Goal: Task Accomplishment & Management: Manage account settings

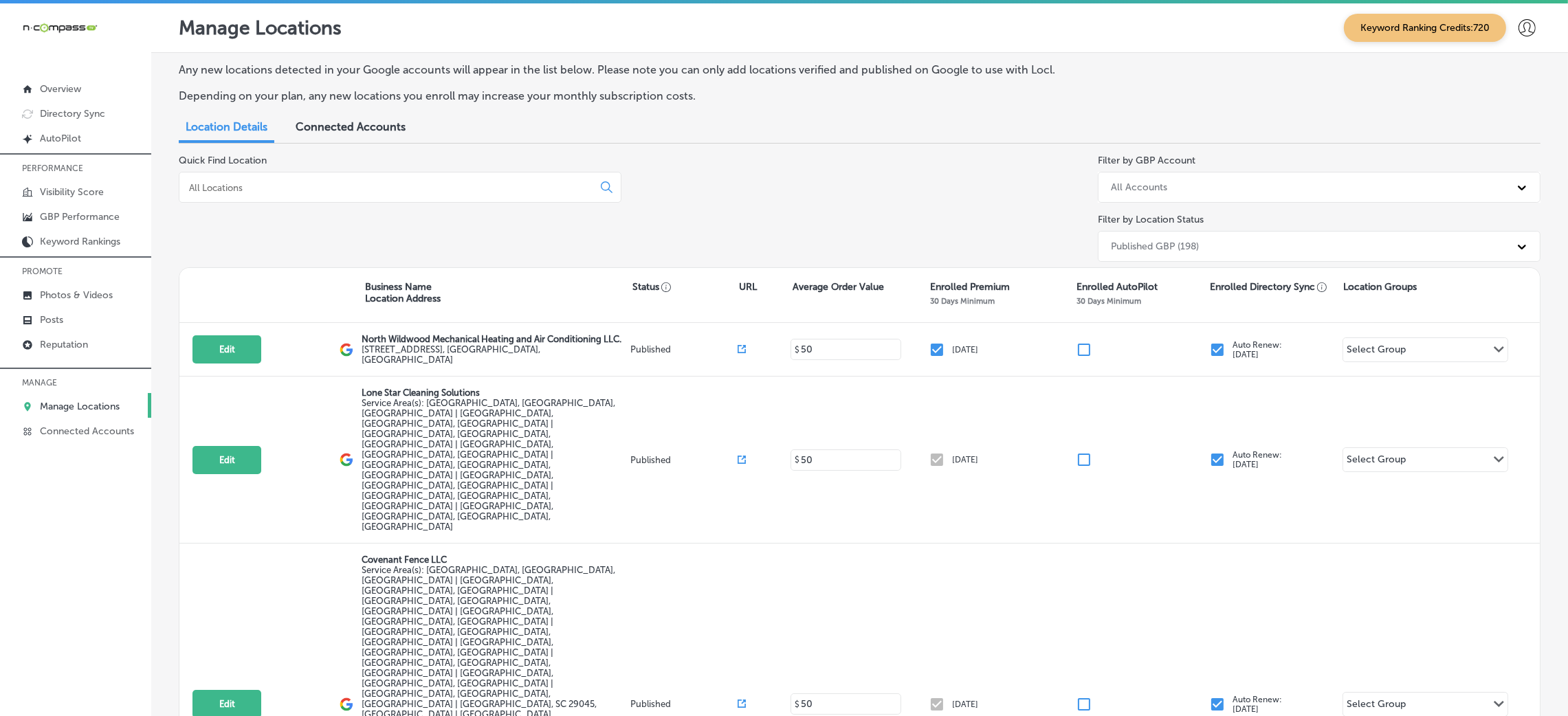
click at [376, 188] on input at bounding box center [388, 188] width 402 height 12
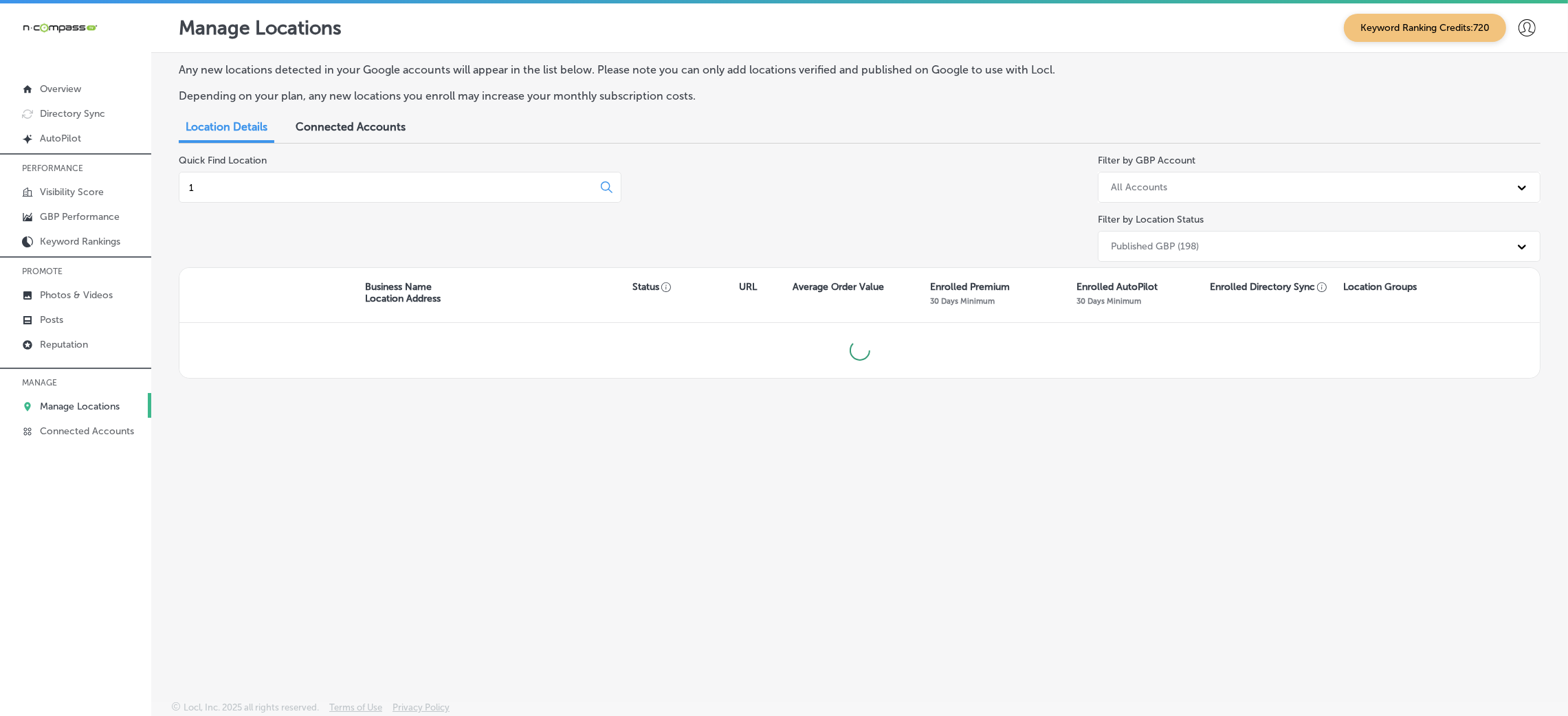
type input "1"
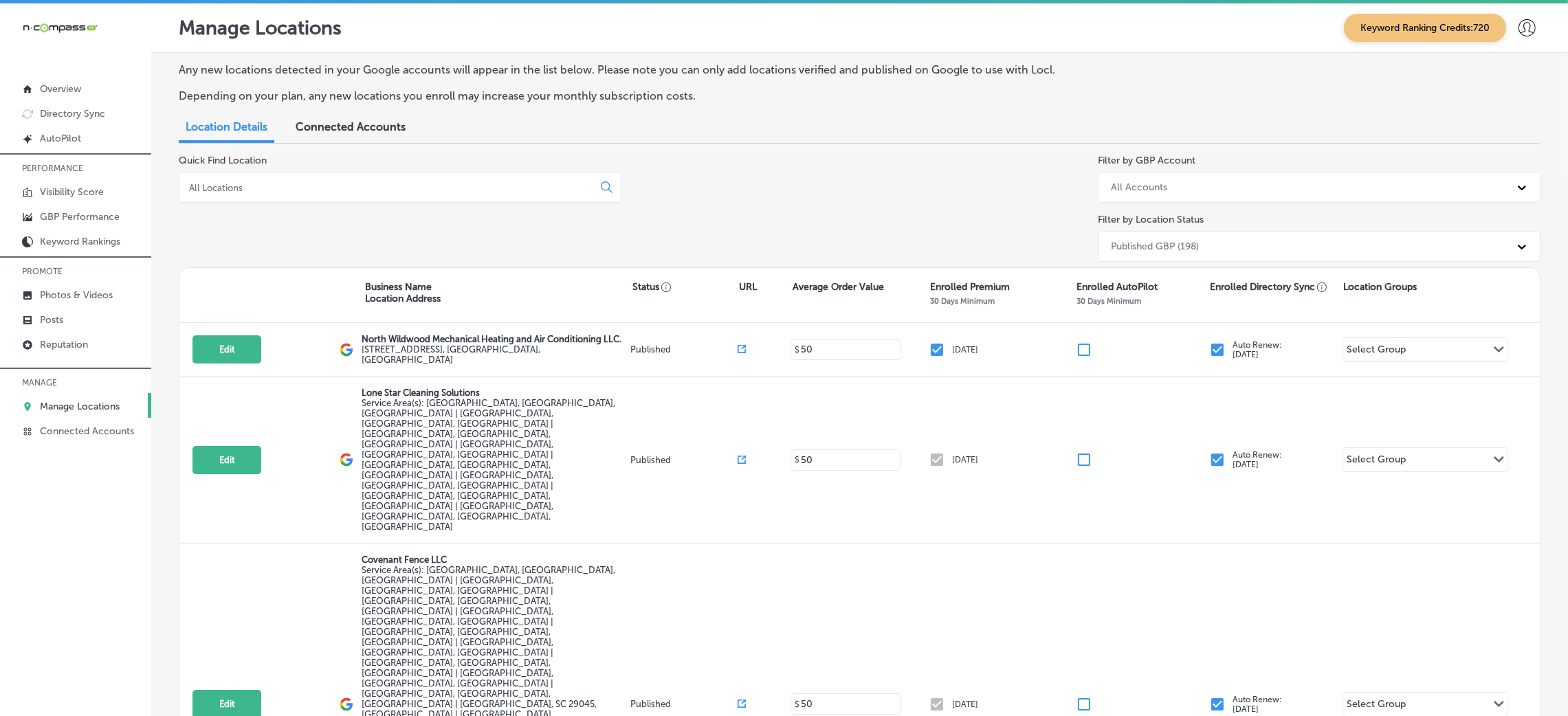
click at [83, 405] on p "Manage Locations" at bounding box center [80, 407] width 80 height 12
click at [245, 175] on div at bounding box center [400, 187] width 442 height 31
click at [242, 182] on input at bounding box center [388, 188] width 402 height 12
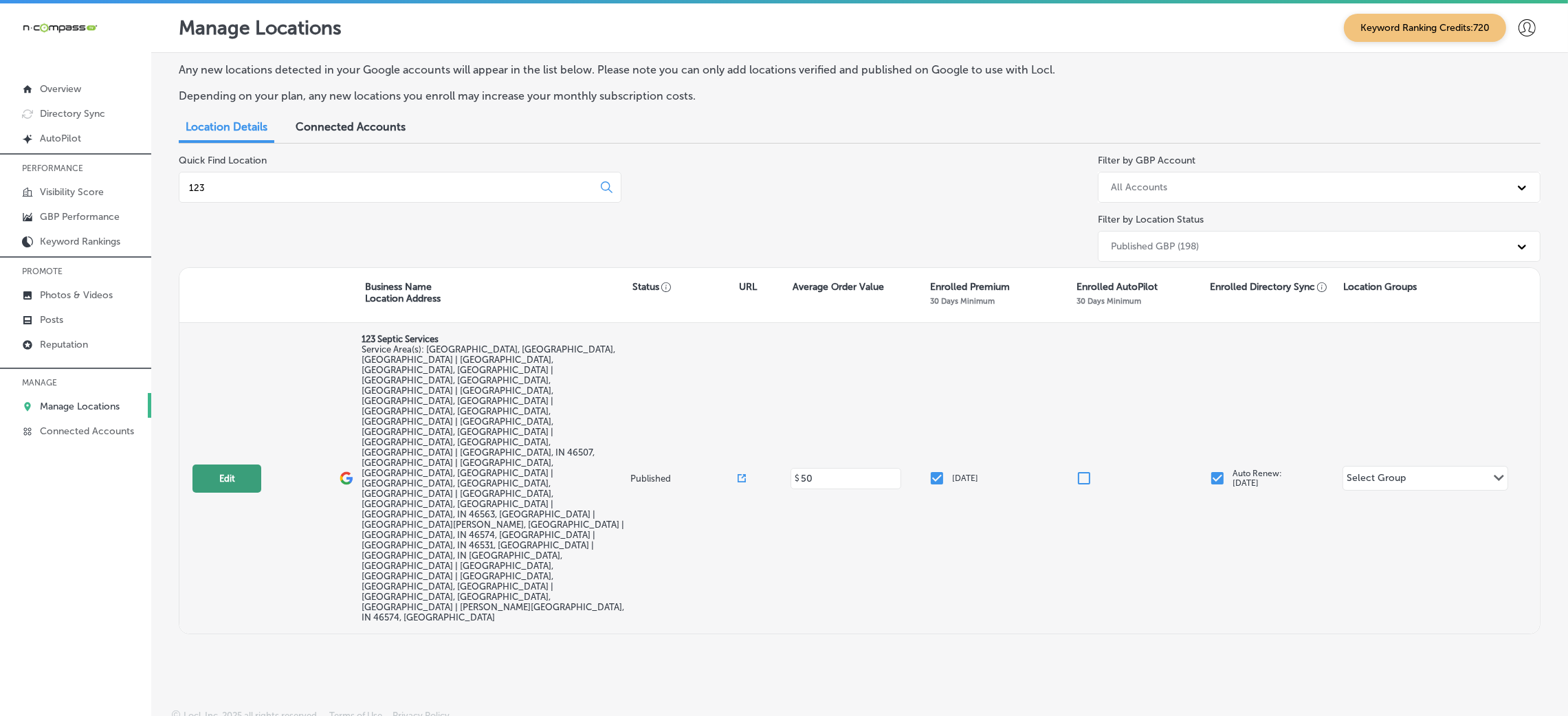
type input "123"
click at [193, 465] on button "Edit" at bounding box center [227, 479] width 69 height 28
select select "US"
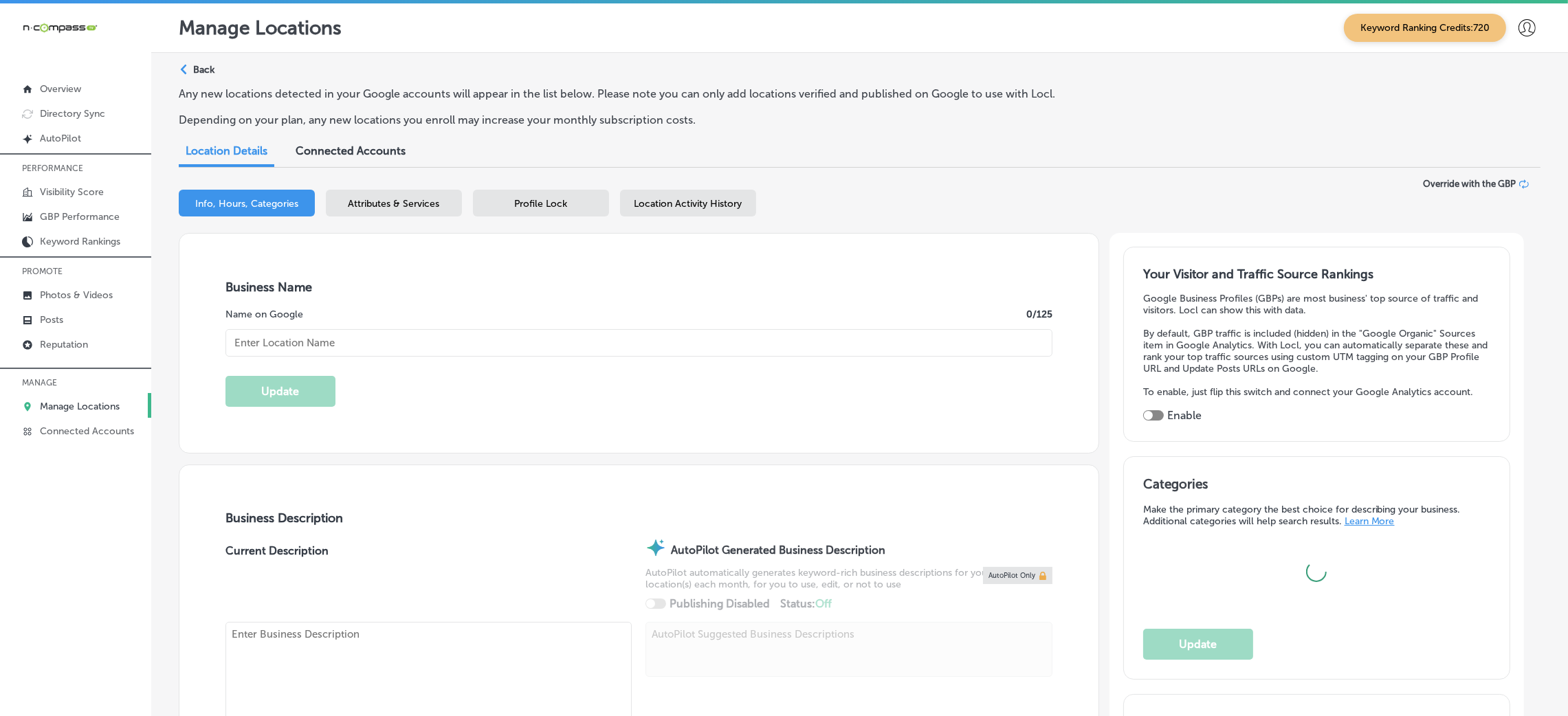
type input "123 Septic Services"
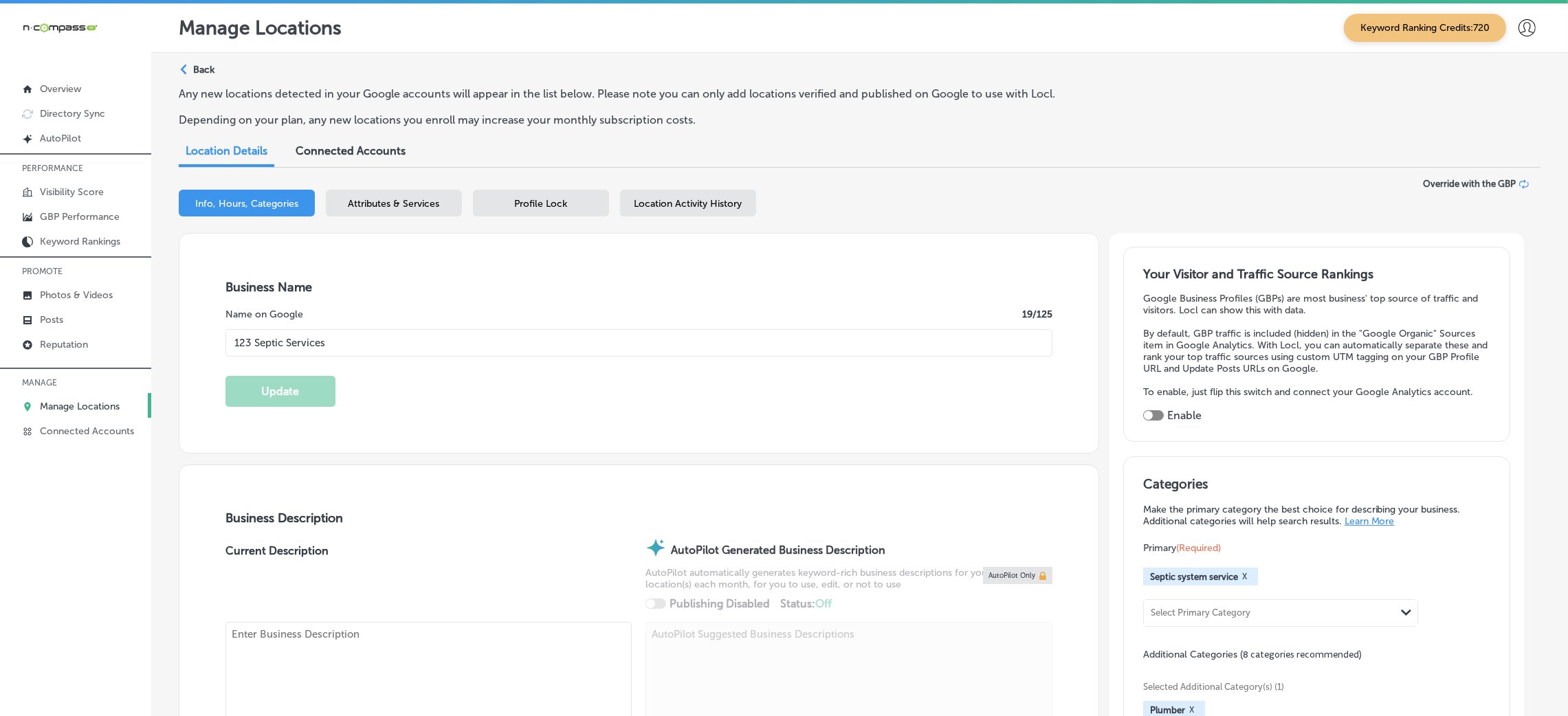
checkbox input "false"
type input "[STREET_ADDRESS]"
type input "[GEOGRAPHIC_DATA]"
type input "46635"
type input "US"
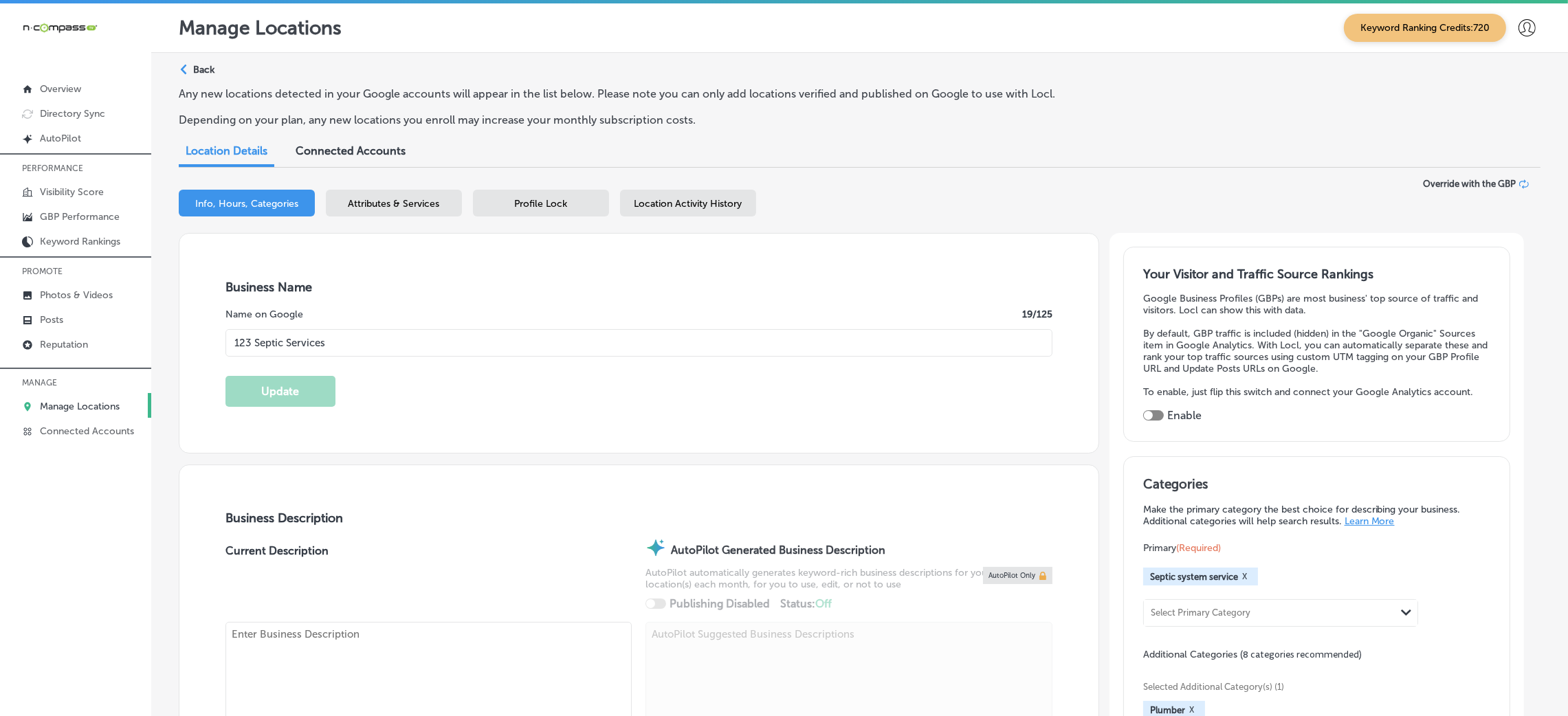
type input "[URL][DOMAIN_NAME]"
checkbox input "true"
type textarea "123 Septic Services is your trusted septic specialist in [GEOGRAPHIC_DATA], [GE…"
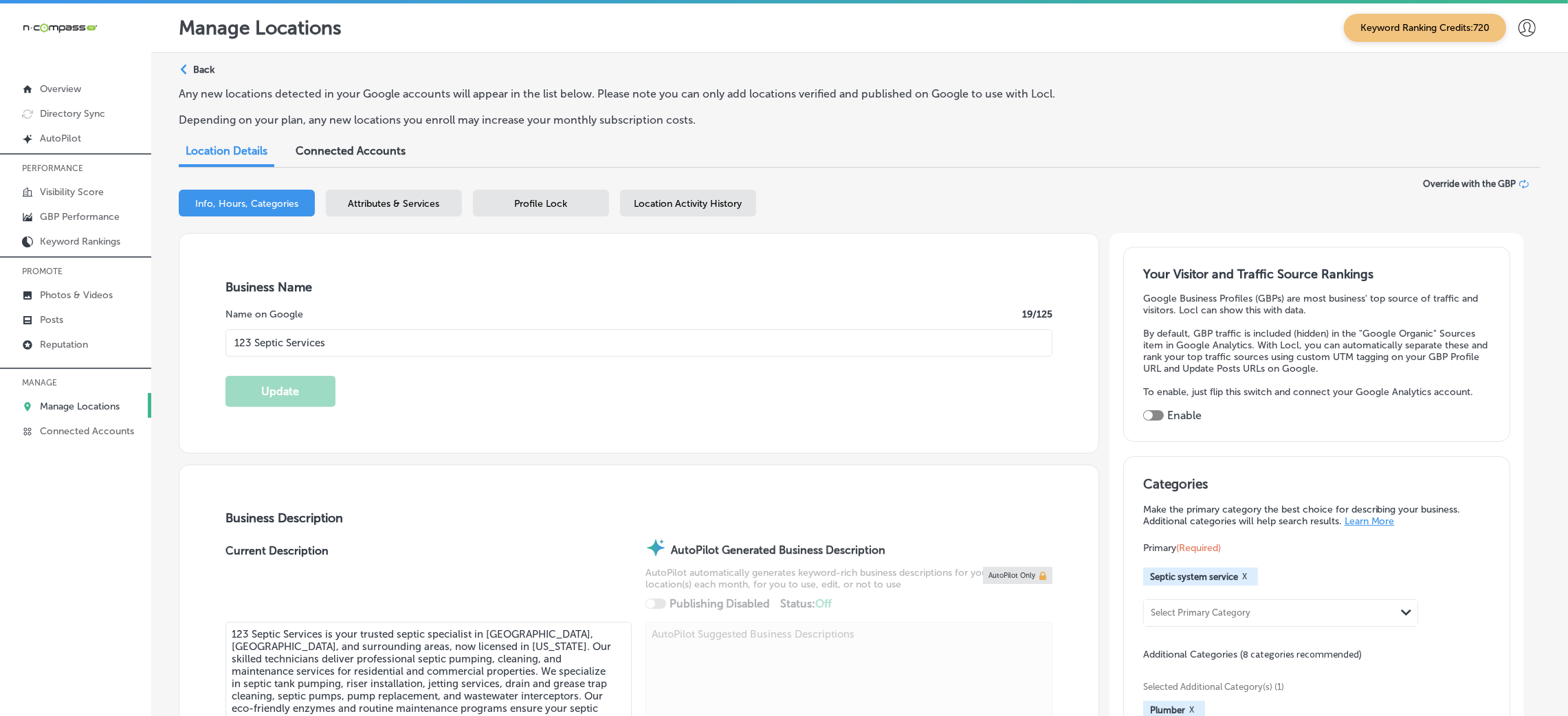
type input "[PHONE_NUMBER]"
click at [444, 349] on input "123 Septic Services" at bounding box center [638, 343] width 827 height 28
paste input "-2-"
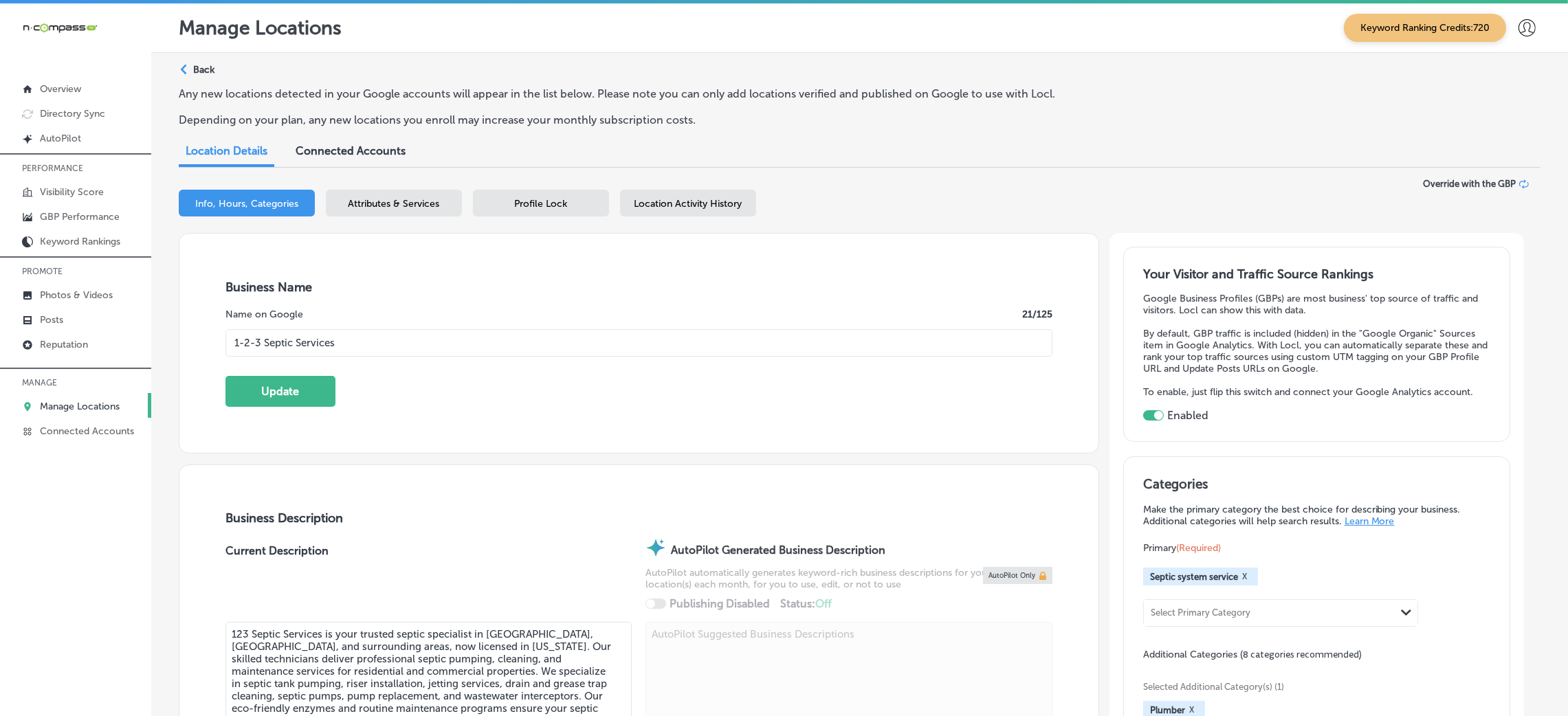
type input "1-2-3 Septic Services"
click at [451, 303] on div "Business Name Name on Google 21 /125 1-2-3 Septic Services Update" at bounding box center [638, 343] width 919 height 219
click at [307, 389] on button "Update" at bounding box center [280, 391] width 110 height 31
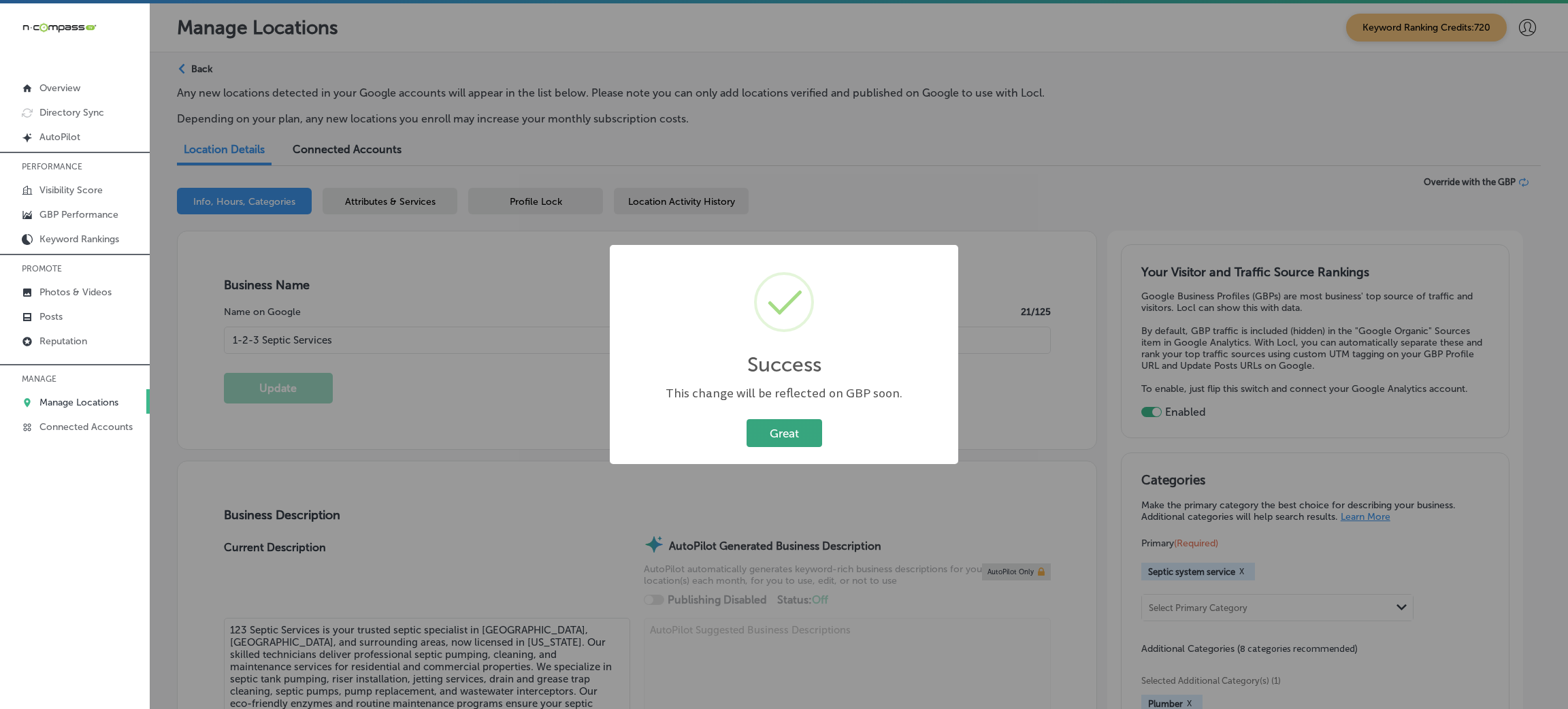
click at [794, 431] on button "Great" at bounding box center [784, 433] width 75 height 28
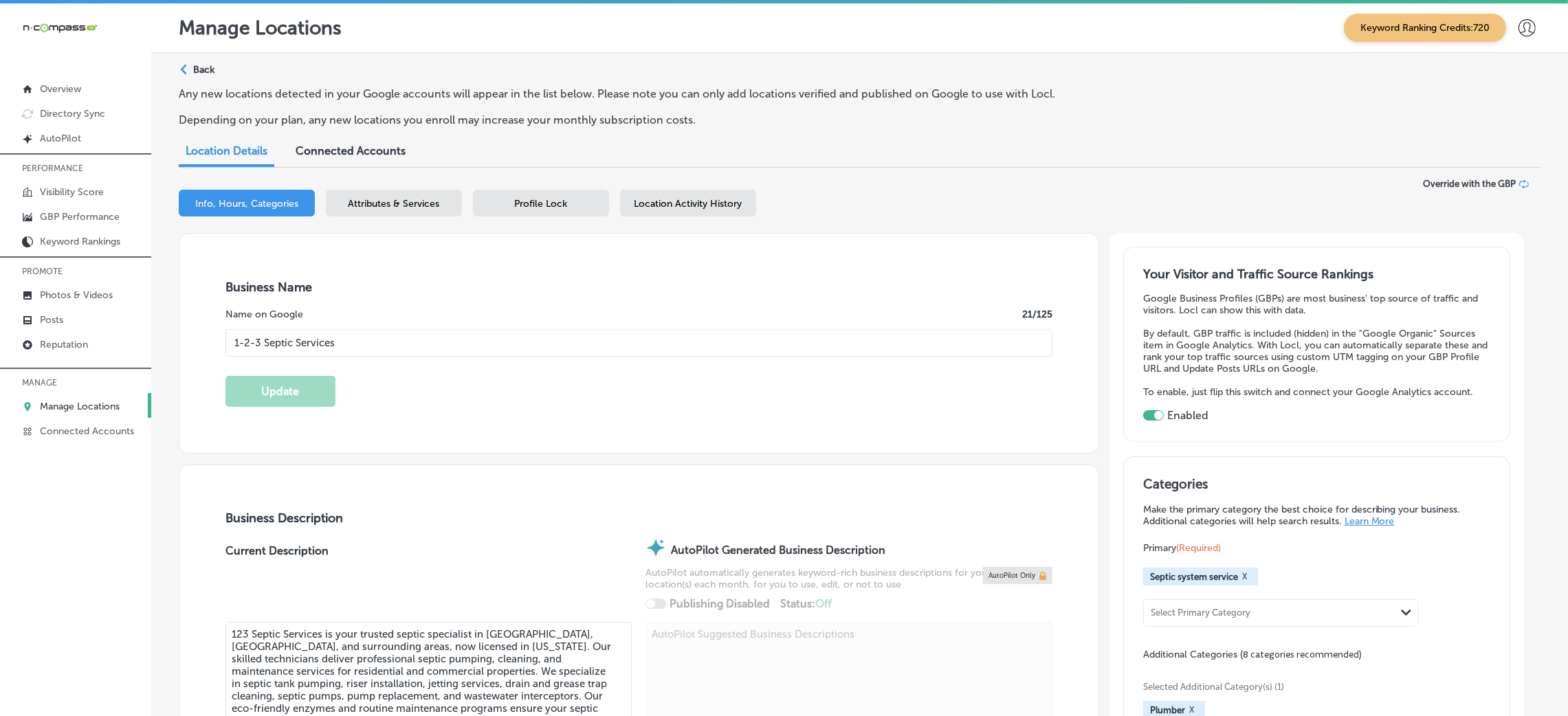
click at [198, 80] on div "Path Created with Sketch. Back" at bounding box center [196, 75] width 35 height 24
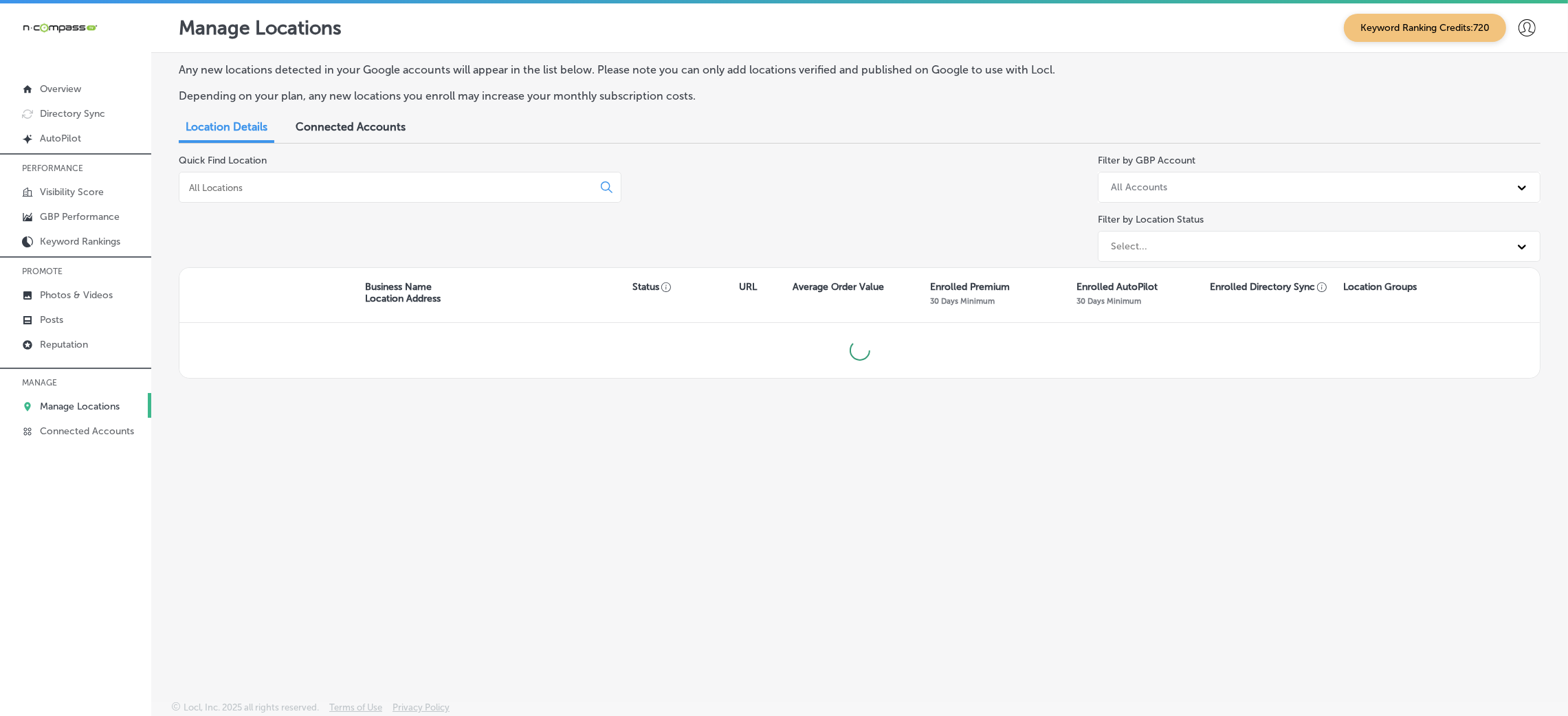
click at [271, 188] on input at bounding box center [388, 188] width 402 height 12
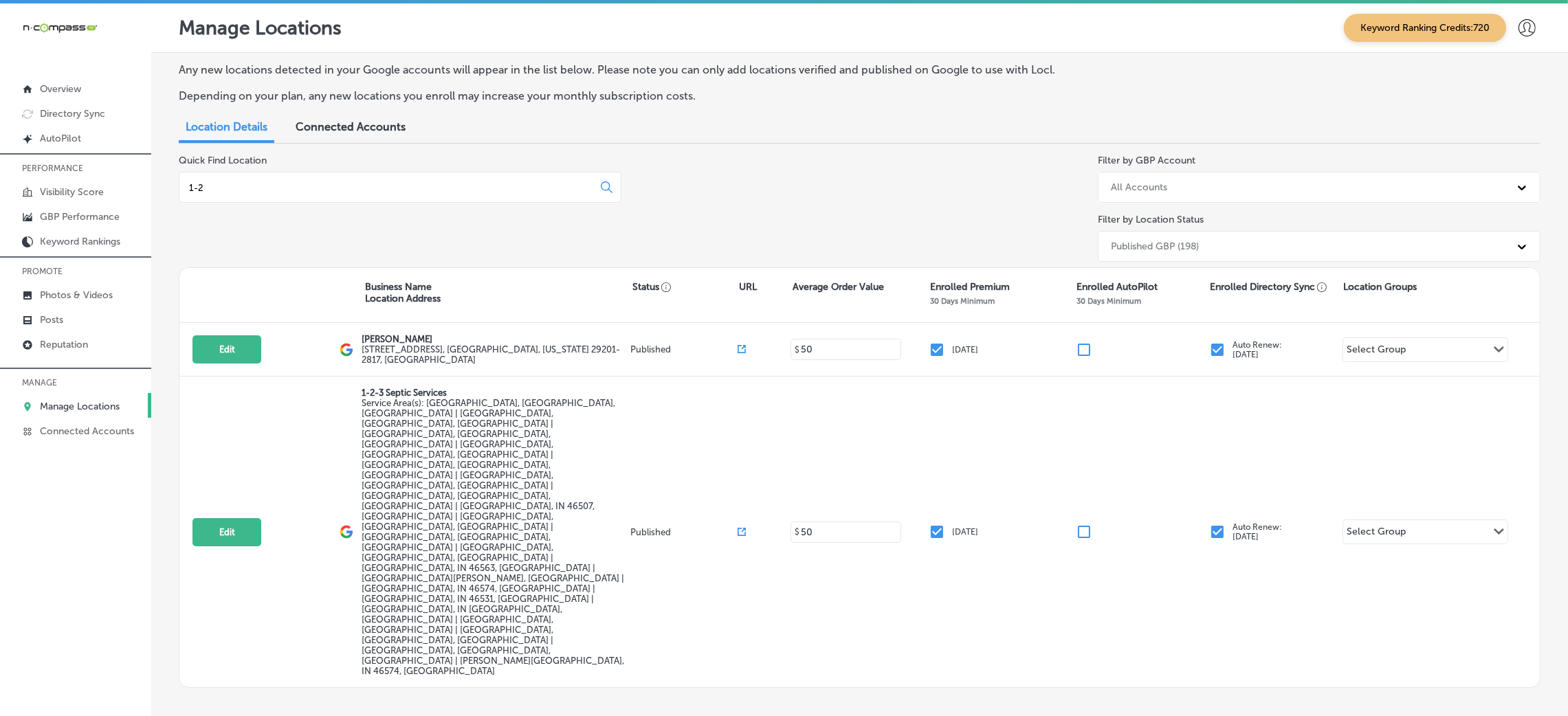
type input "1-2"
